Goal: Task Accomplishment & Management: Use online tool/utility

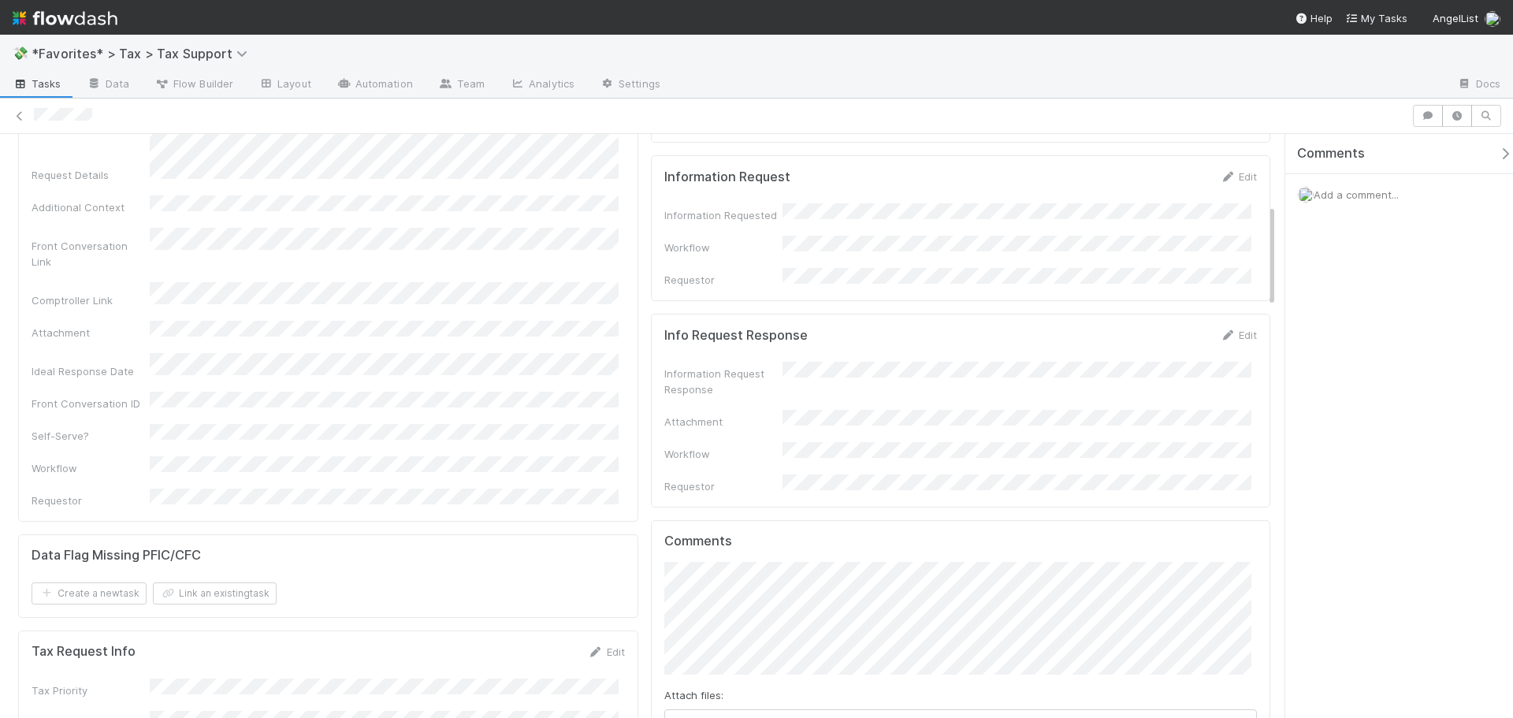
scroll to position [394, 0]
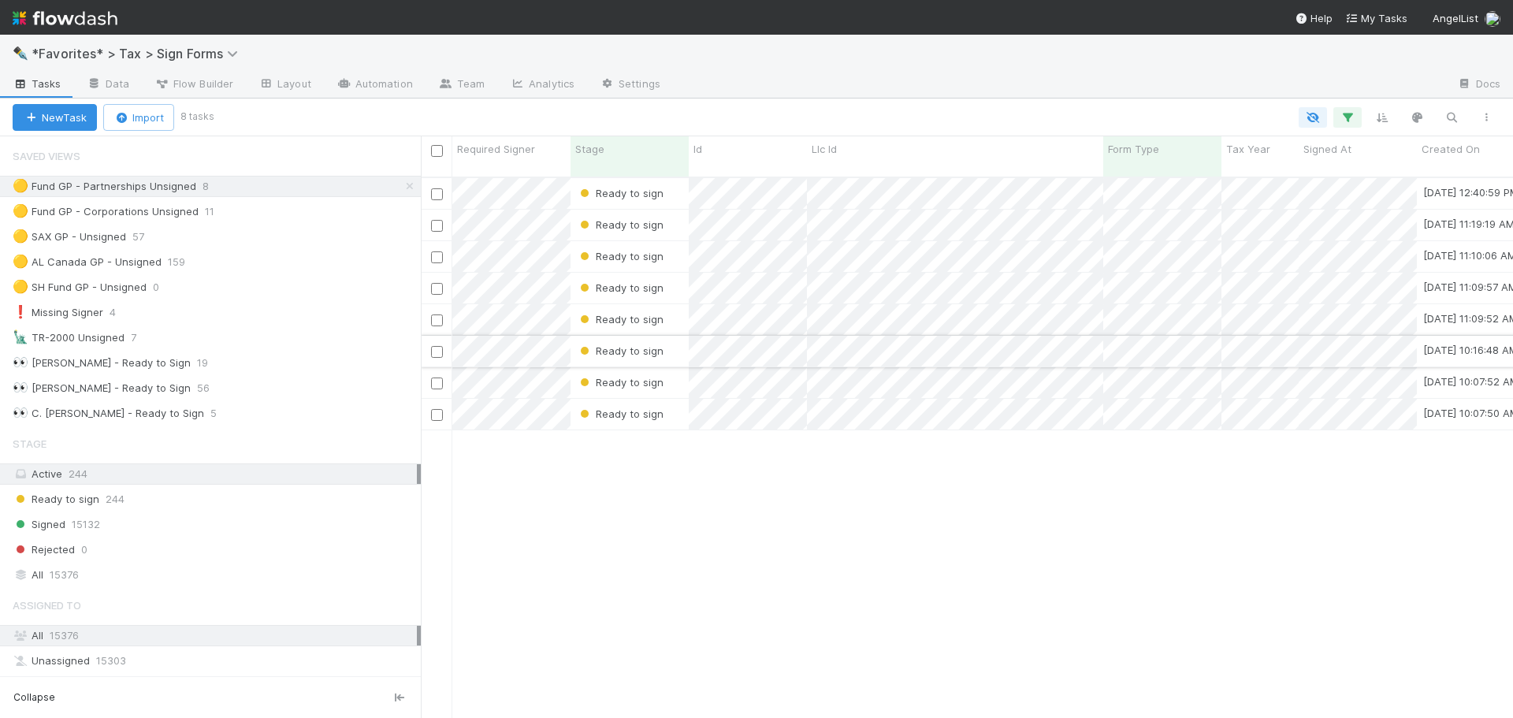
scroll to position [542, 1081]
click at [433, 346] on input "checkbox" at bounding box center [437, 352] width 12 height 12
click at [255, 110] on button "Bulk Actions (1)" at bounding box center [232, 117] width 105 height 27
click at [339, 113] on div "Assign to Update data Move to stage Sign Reject Delete" at bounding box center [756, 359] width 1513 height 718
click at [436, 346] on input "checkbox" at bounding box center [437, 352] width 12 height 12
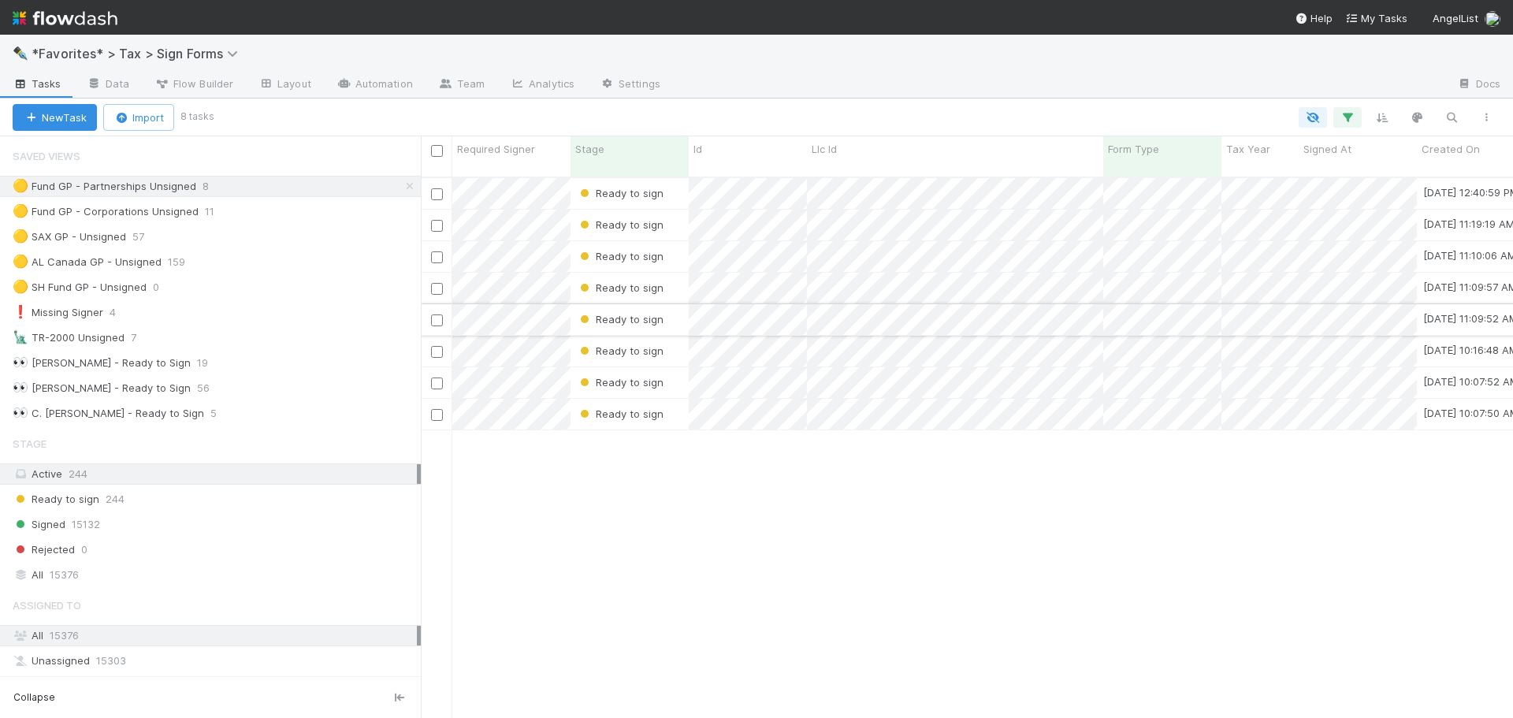
click at [1056, 347] on div "Ready to sign 8/27/25, 10:16:48 AM 8/27/25, 10:16:48 AM" at bounding box center [1185, 352] width 1528 height 32
click at [1030, 367] on div "Ready to sign 8/27/25, 10:07:52 AM 8/27/25, 10:07:52 AM" at bounding box center [1185, 383] width 1528 height 32
click at [1075, 403] on div "Ready to sign 8/27/25, 10:07:50 AM 8/27/25, 10:07:50 AM" at bounding box center [1185, 415] width 1528 height 32
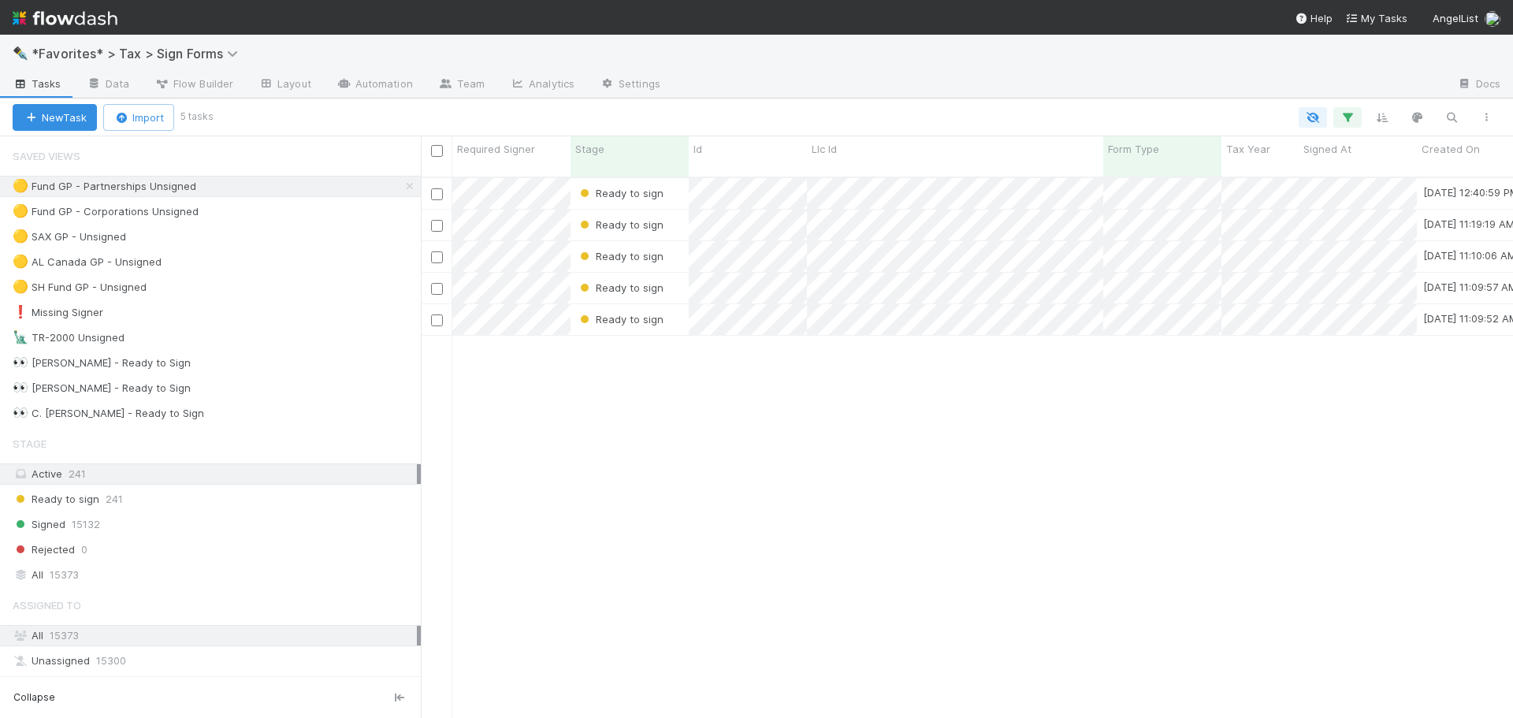
scroll to position [542, 1081]
click at [101, 17] on img at bounding box center [65, 18] width 105 height 27
